Goal: Navigation & Orientation: Find specific page/section

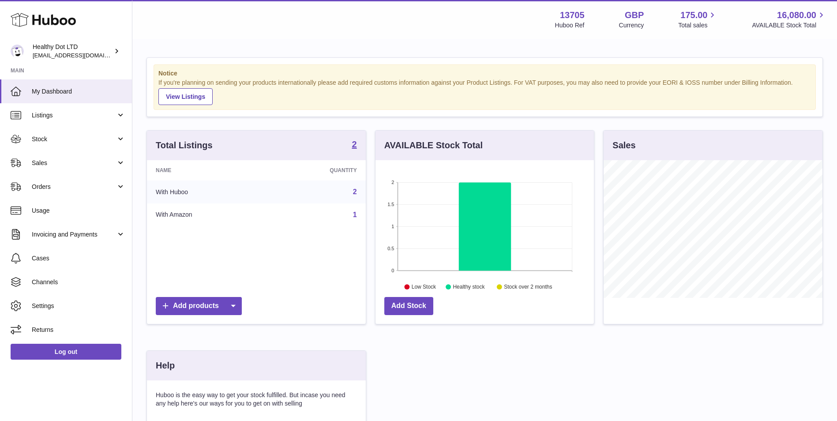
scroll to position [138, 218]
click at [58, 154] on link "Sales" at bounding box center [66, 163] width 132 height 24
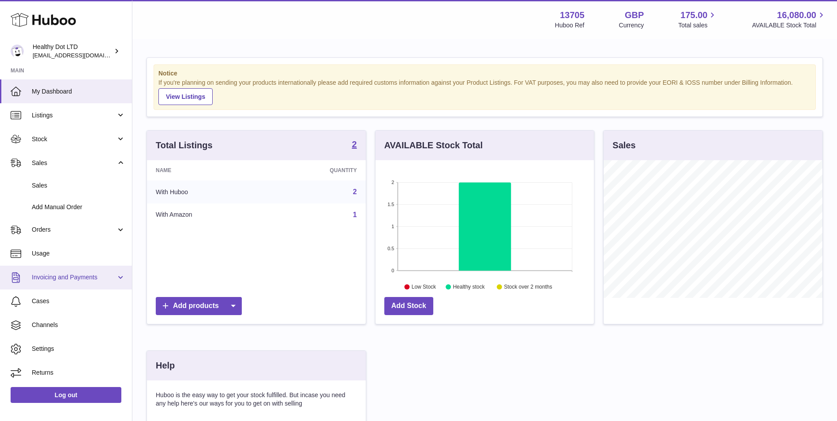
click at [64, 273] on link "Invoicing and Payments" at bounding box center [66, 278] width 132 height 24
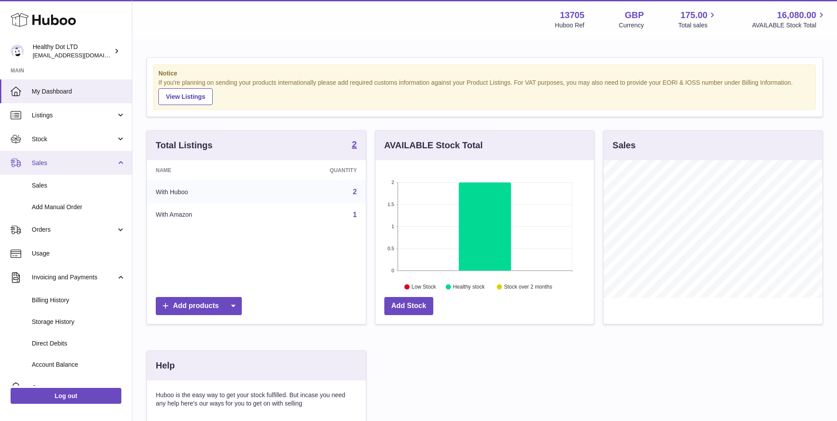
click at [62, 160] on span "Sales" at bounding box center [74, 163] width 84 height 8
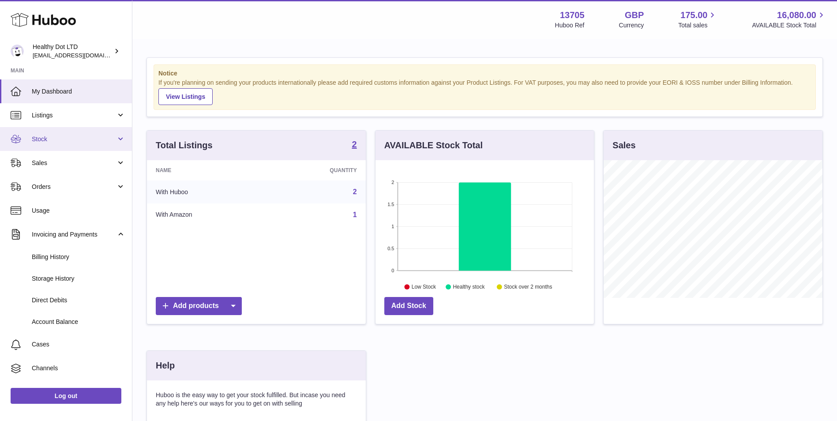
click at [63, 142] on span "Stock" at bounding box center [74, 139] width 84 height 8
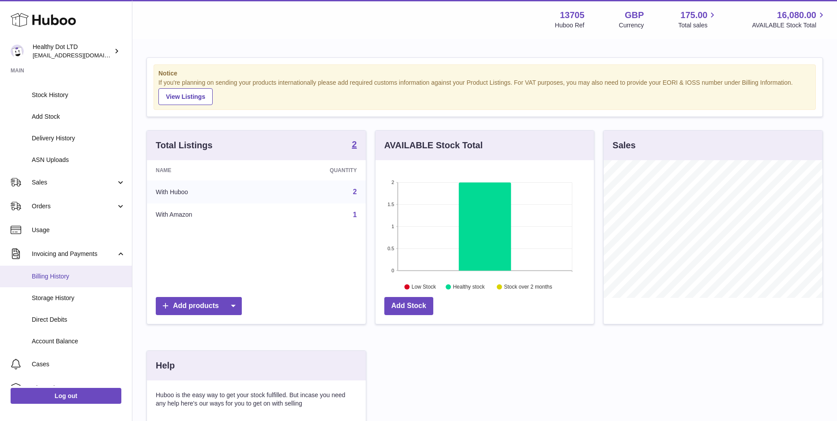
scroll to position [150, 0]
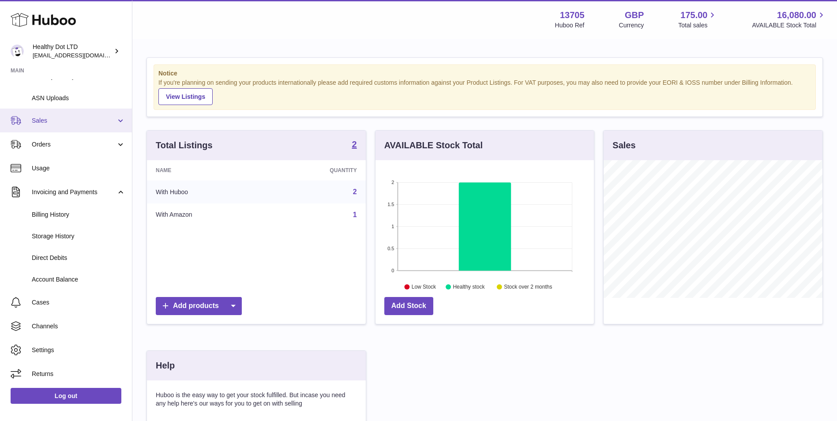
click at [33, 124] on span "Sales" at bounding box center [74, 120] width 84 height 8
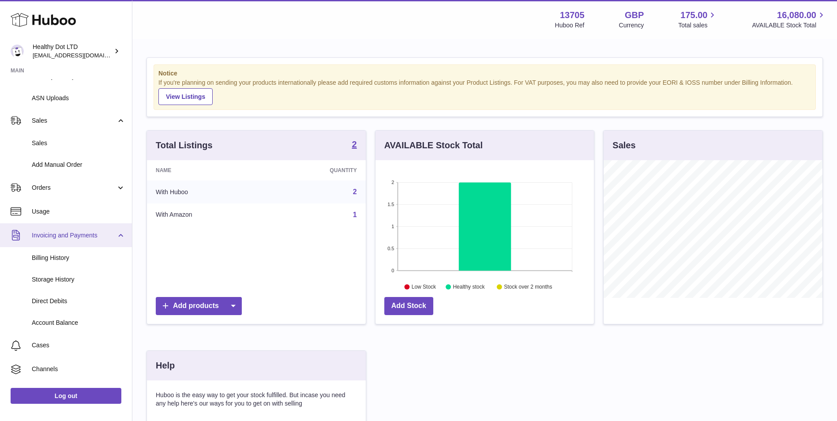
click at [40, 235] on span "Invoicing and Payments" at bounding box center [74, 235] width 84 height 8
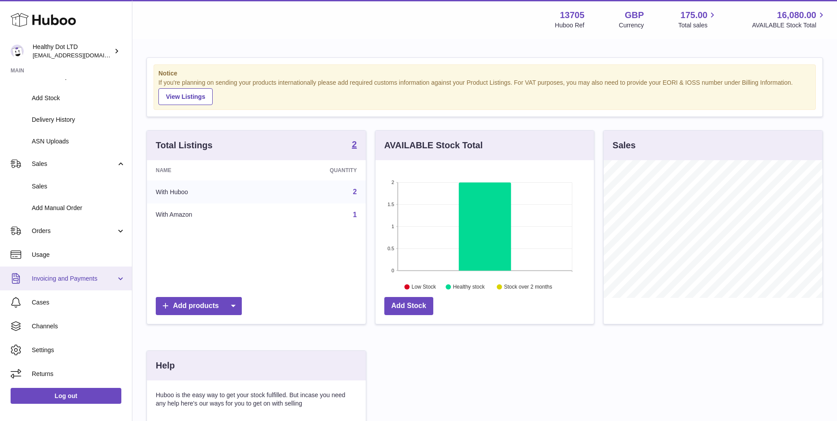
scroll to position [107, 0]
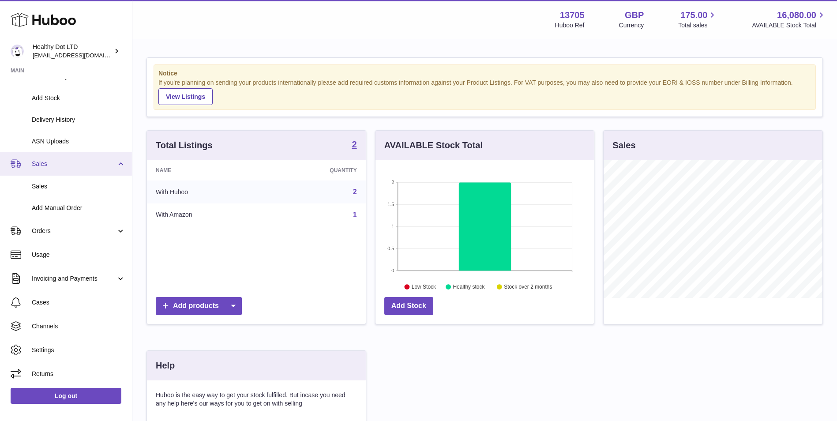
click at [65, 164] on span "Sales" at bounding box center [74, 164] width 84 height 8
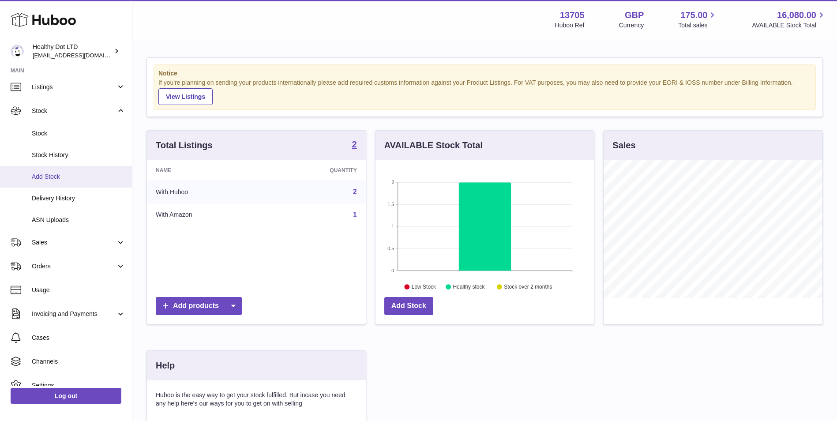
scroll to position [19, 0]
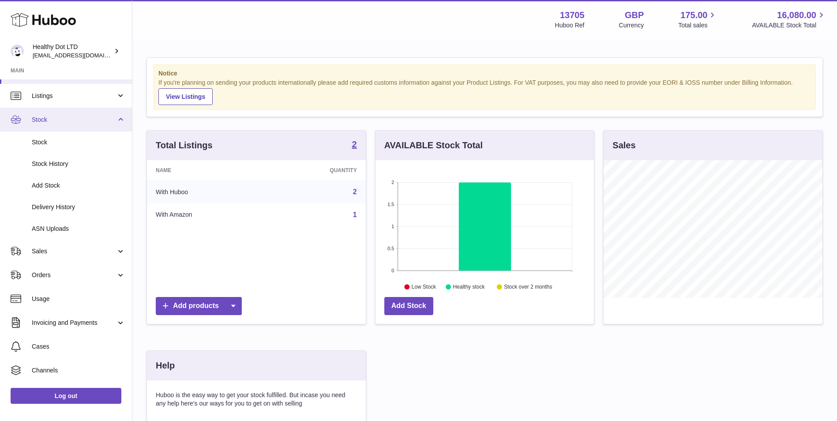
click at [61, 117] on span "Stock" at bounding box center [74, 120] width 84 height 8
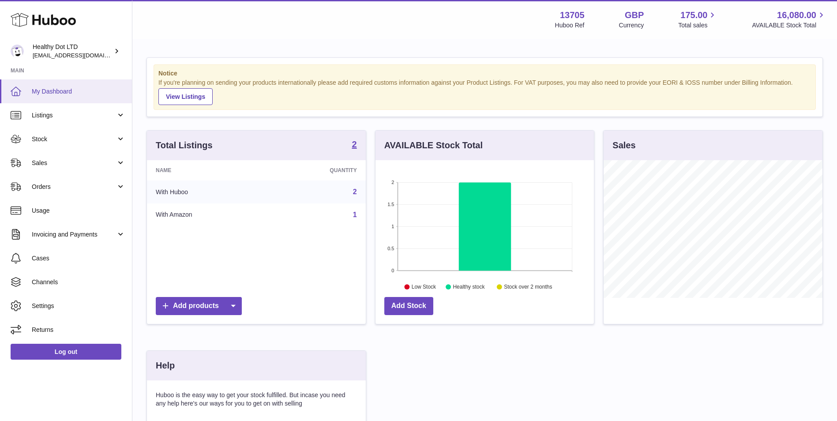
scroll to position [0, 0]
click at [61, 95] on span "My Dashboard" at bounding box center [79, 91] width 94 height 8
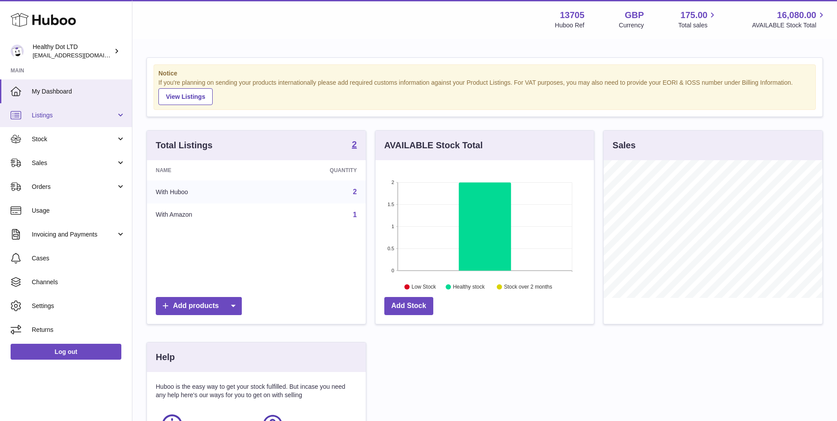
scroll to position [138, 218]
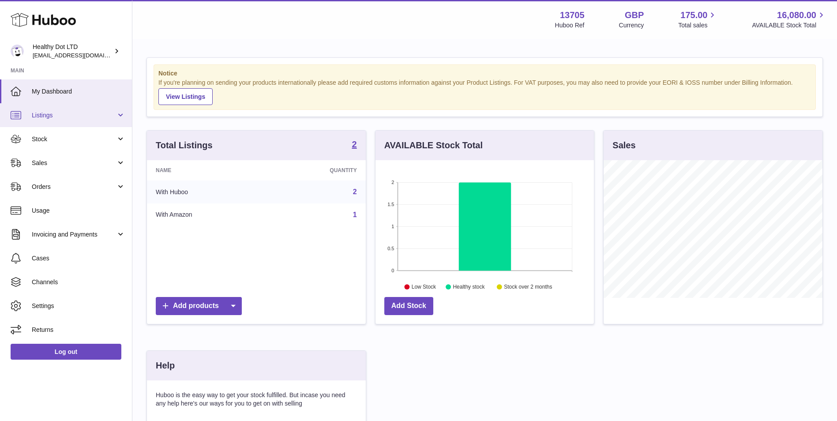
click at [43, 115] on span "Listings" at bounding box center [74, 115] width 84 height 8
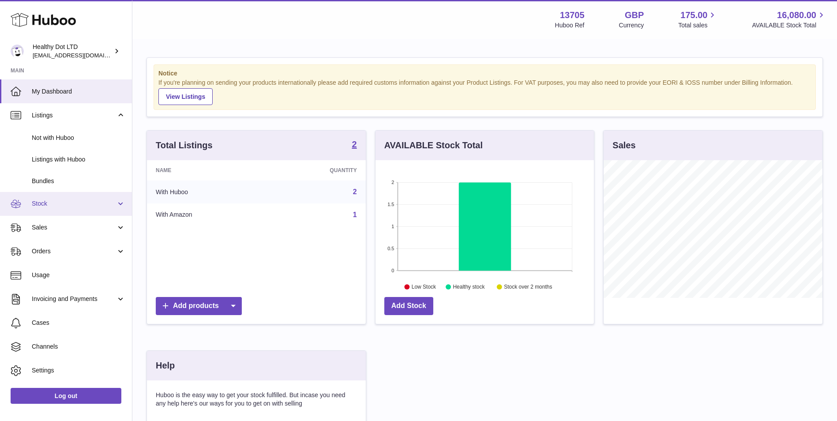
click at [42, 202] on span "Stock" at bounding box center [74, 203] width 84 height 8
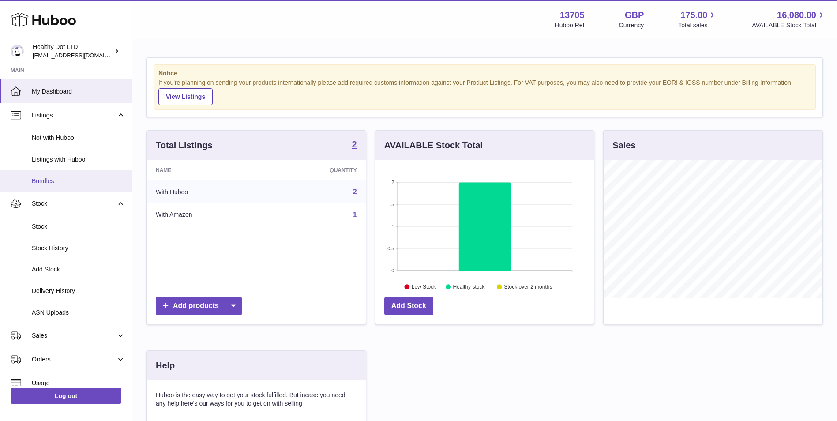
click at [50, 172] on link "Bundles" at bounding box center [66, 181] width 132 height 22
